Goal: Task Accomplishment & Management: Manage account settings

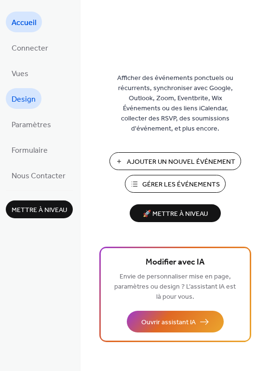
click at [33, 94] on span "Design" at bounding box center [24, 99] width 24 height 15
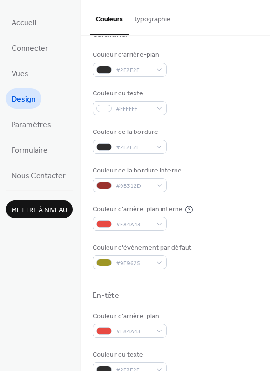
scroll to position [91, 0]
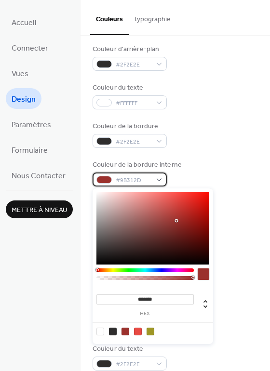
click at [157, 180] on div "#9B312D" at bounding box center [130, 180] width 74 height 14
click at [203, 271] on div at bounding box center [204, 275] width 12 height 12
click at [144, 298] on input "*******" at bounding box center [144, 300] width 97 height 10
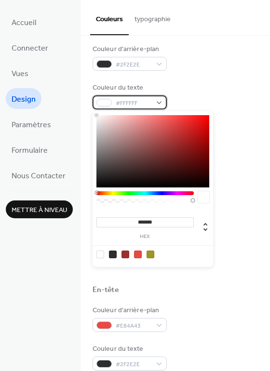
click at [149, 98] on span "#FFFFFF" at bounding box center [134, 103] width 36 height 10
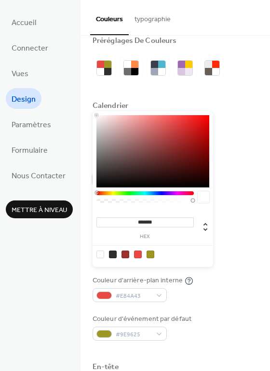
scroll to position [2, 0]
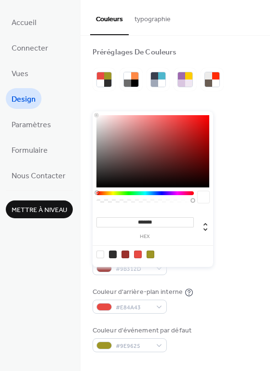
click at [100, 251] on div at bounding box center [100, 255] width 8 height 8
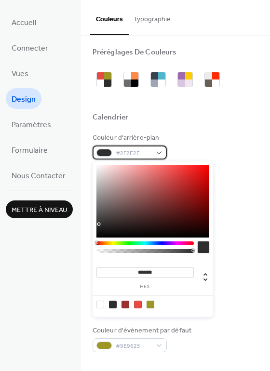
click at [140, 151] on span "#2F2E2E" at bounding box center [134, 154] width 36 height 10
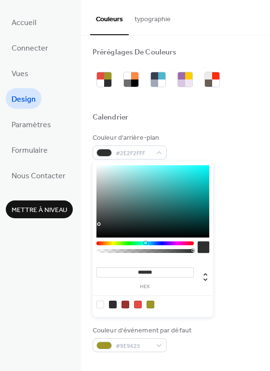
type input "*******"
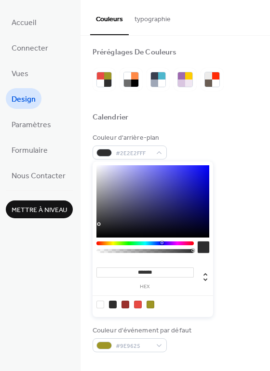
click at [154, 244] on div at bounding box center [144, 244] width 97 height 4
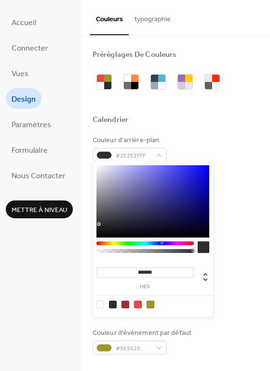
click at [160, 21] on button "typographie" at bounding box center [153, 17] width 48 height 34
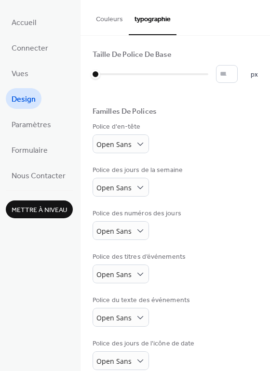
click at [107, 17] on button "Couleurs" at bounding box center [109, 17] width 39 height 34
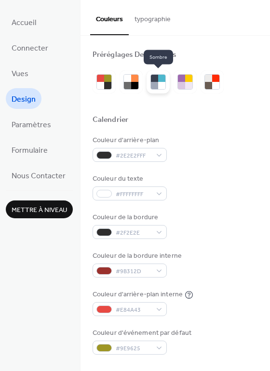
click at [156, 85] on div at bounding box center [154, 85] width 7 height 7
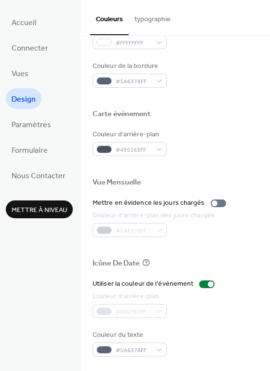
scroll to position [406, 0]
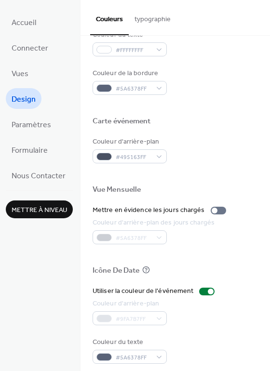
click at [56, 207] on span "Mettre à niveau" at bounding box center [39, 210] width 55 height 10
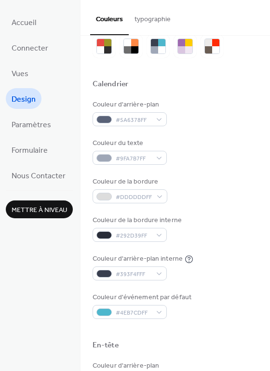
scroll to position [0, 0]
